Goal: Use online tool/utility

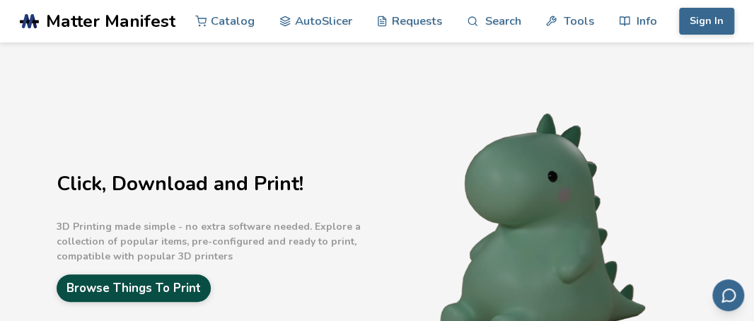
click at [172, 294] on link "Browse Things To Print" at bounding box center [134, 288] width 154 height 28
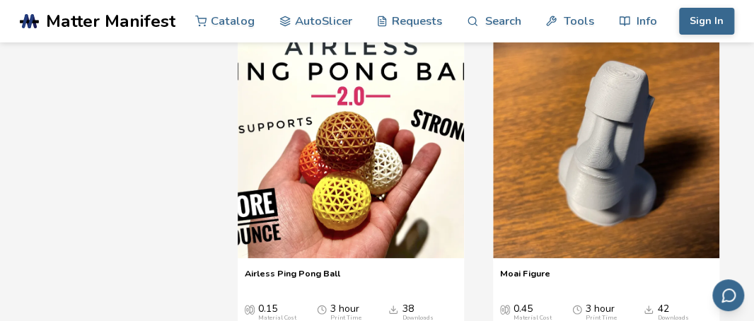
scroll to position [1944, 0]
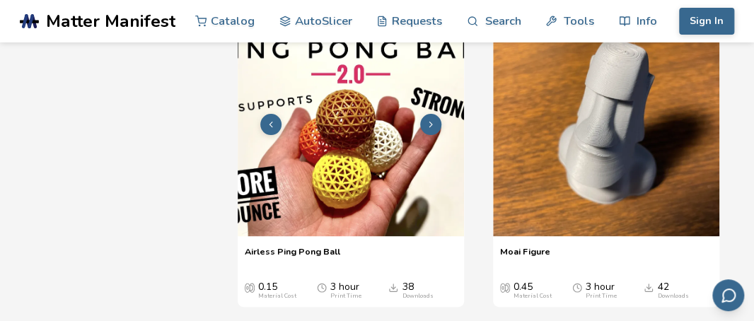
click at [325, 175] on img at bounding box center [351, 123] width 226 height 226
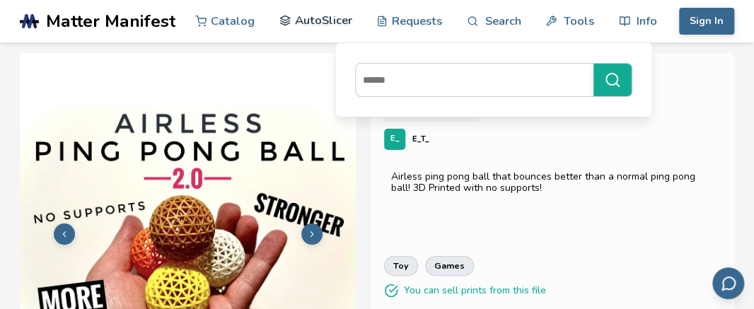
click at [279, 25] on link "AutoSlicer" at bounding box center [315, 20] width 73 height 42
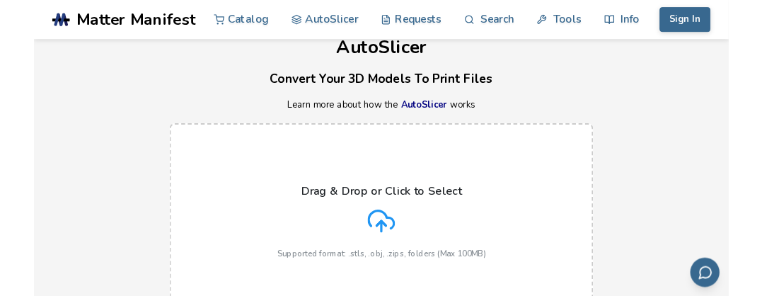
scroll to position [33, 0]
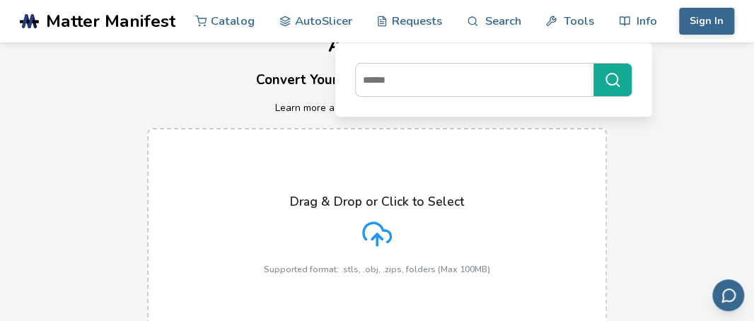
click at [315, 202] on p "Drag & Drop or Click to Select" at bounding box center [377, 202] width 174 height 14
click at [0, 0] on input "Drag & Drop or Click to Select Supported format: .stls, .obj, .zips, folders (M…" at bounding box center [0, 0] width 0 height 0
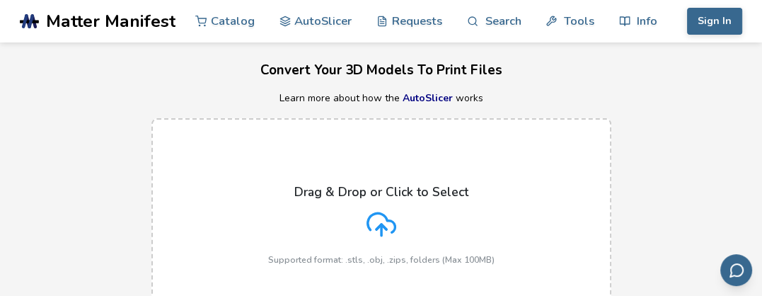
scroll to position [52, 0]
